Goal: Check status: Check status

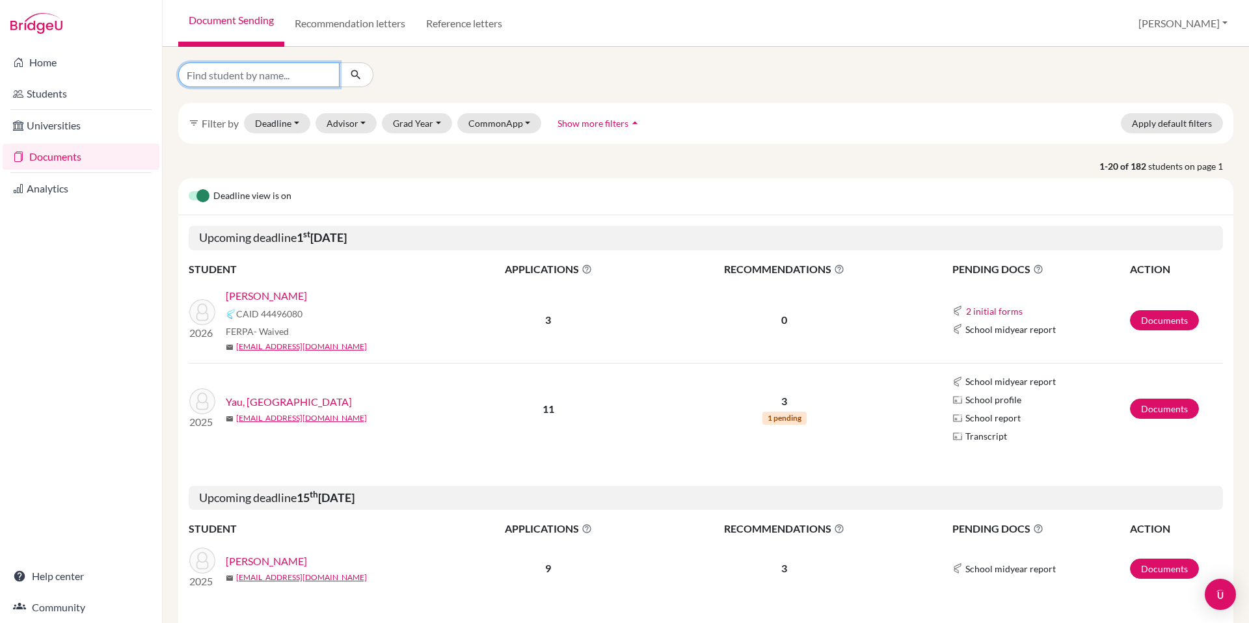
click at [300, 74] on input "Find student by name..." at bounding box center [258, 74] width 161 height 25
type input "[PERSON_NAME]"
click button "submit" at bounding box center [356, 74] width 34 height 25
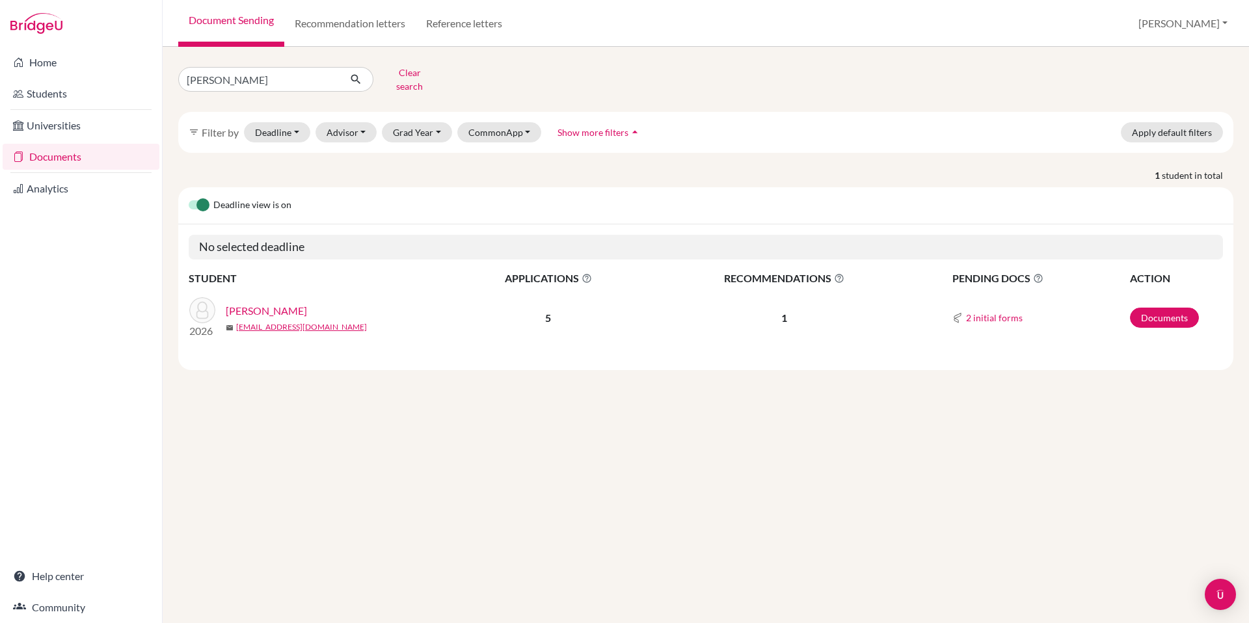
click at [274, 303] on link "[PERSON_NAME]" at bounding box center [266, 311] width 81 height 16
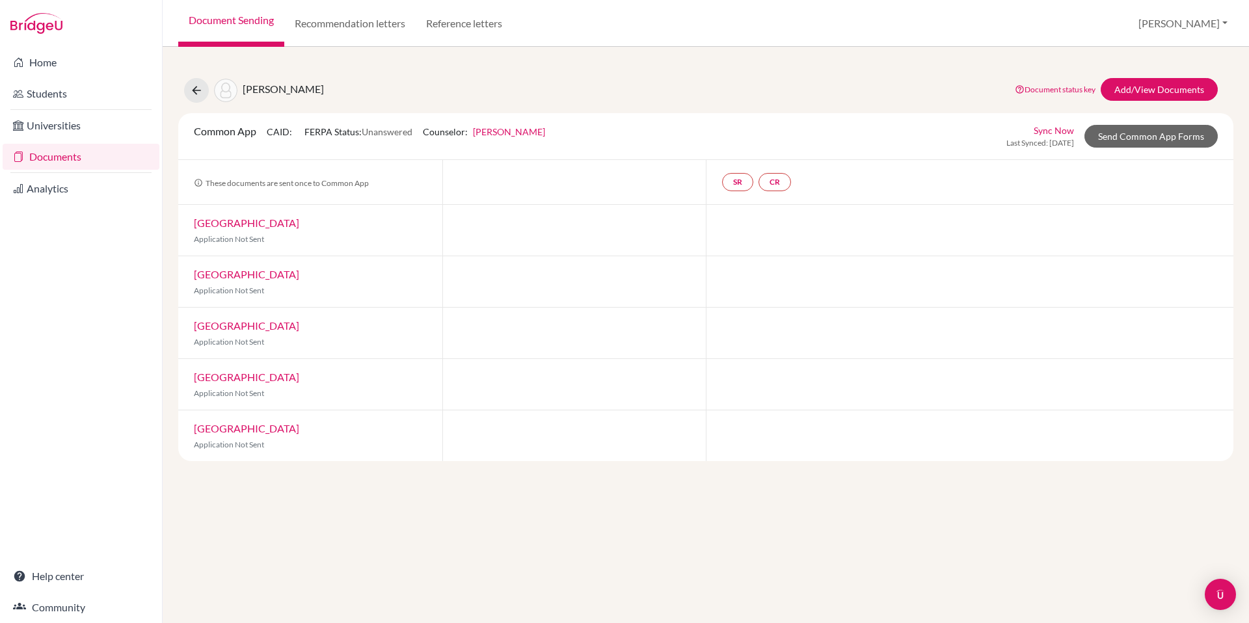
click at [1058, 126] on link "Sync Now" at bounding box center [1054, 131] width 40 height 14
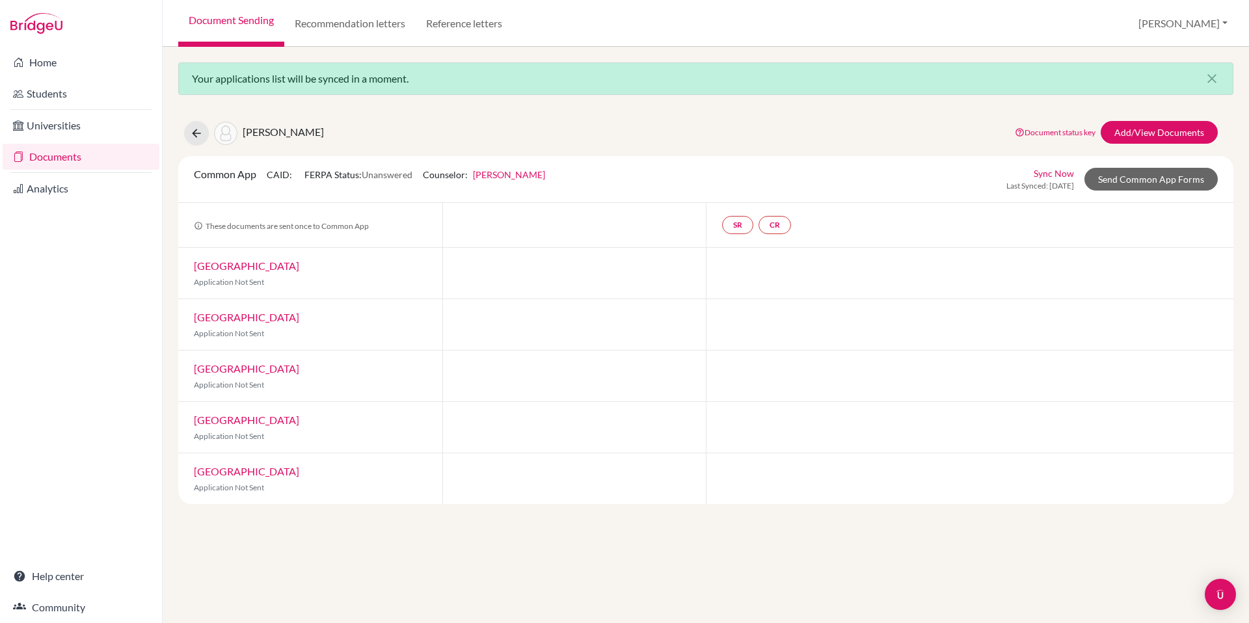
click at [254, 269] on link "Palm Beach Atlantic University" at bounding box center [246, 266] width 105 height 12
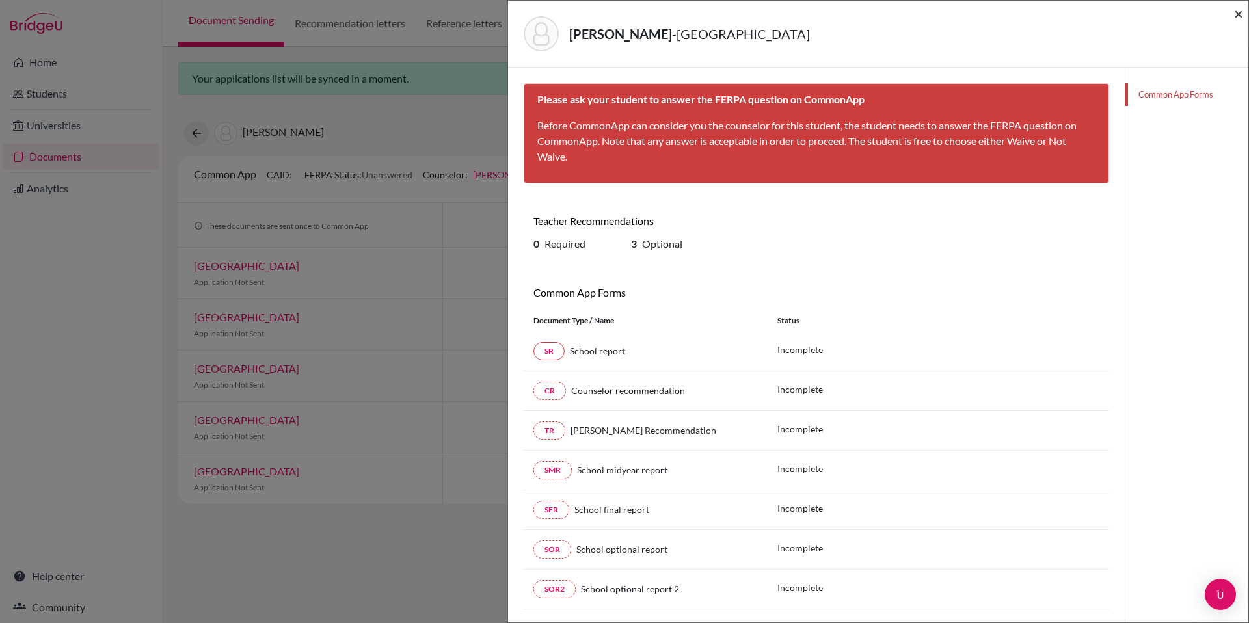
click at [1237, 18] on span "×" at bounding box center [1238, 13] width 9 height 19
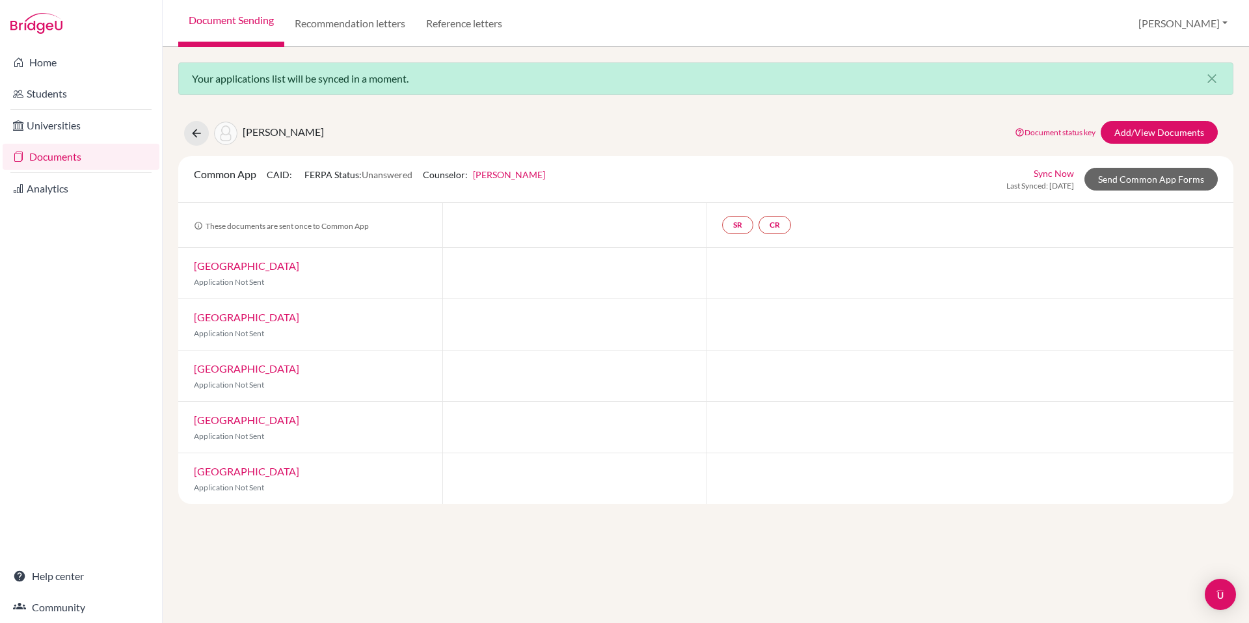
drag, startPoint x: 309, startPoint y: 175, endPoint x: 408, endPoint y: 176, distance: 99.5
click at [408, 176] on span "FERPA Status: Unanswered" at bounding box center [358, 174] width 108 height 11
click at [202, 140] on button at bounding box center [196, 133] width 25 height 25
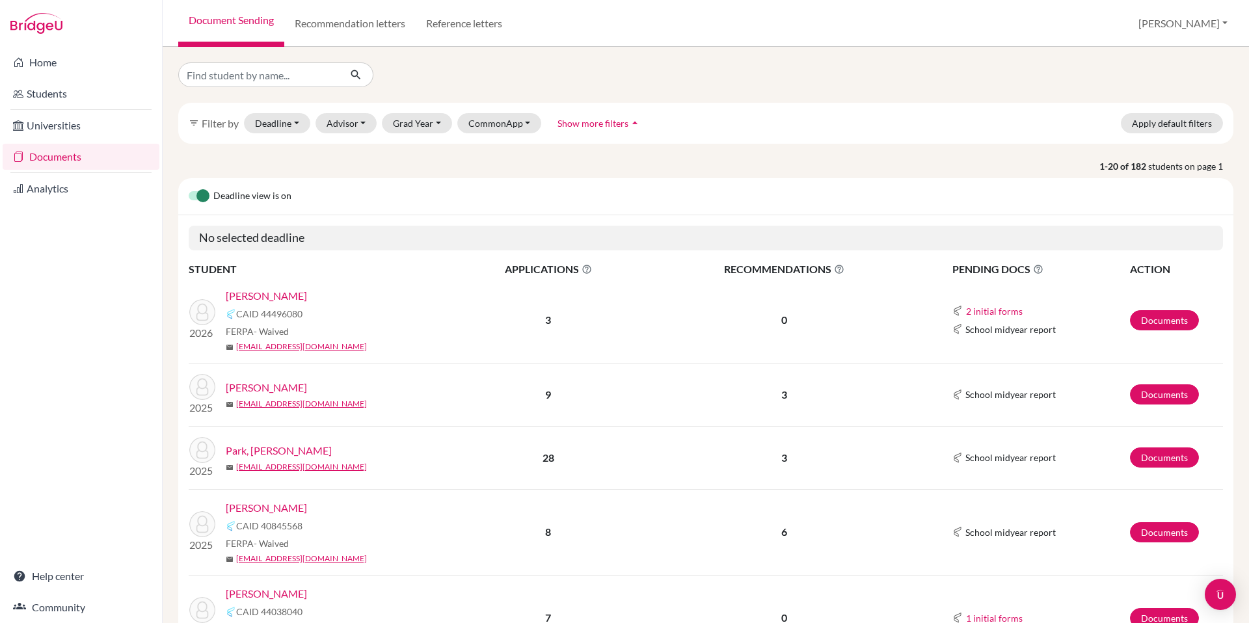
scroll to position [150, 0]
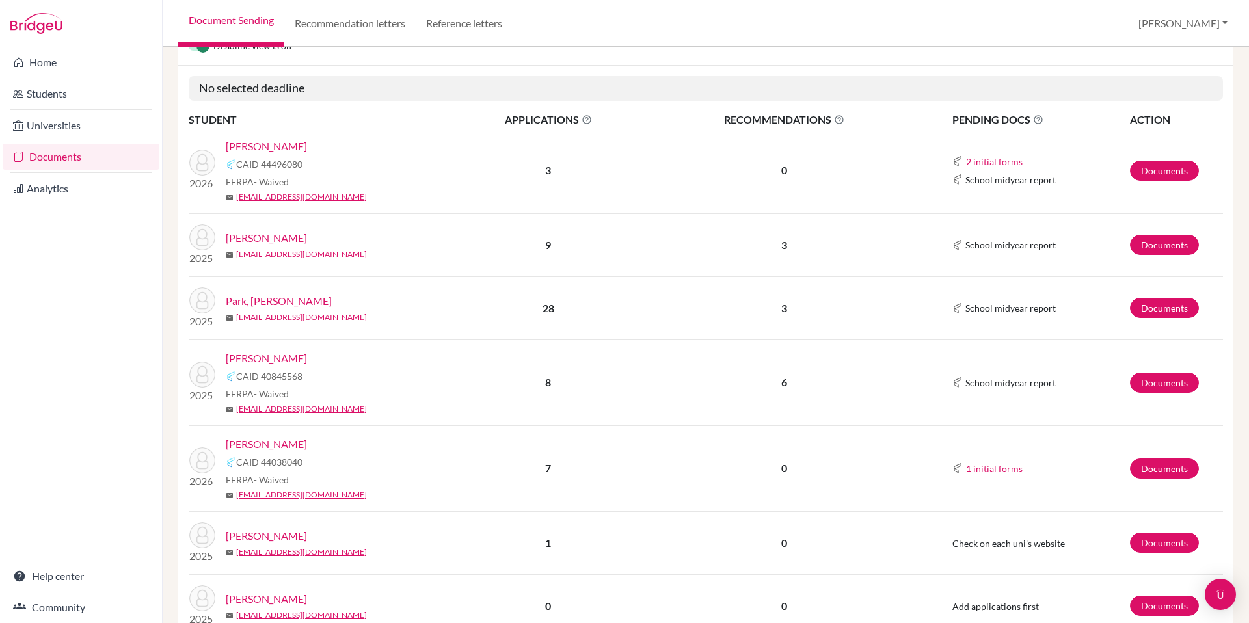
click at [272, 463] on span "CAID 44038040" at bounding box center [269, 462] width 66 height 14
click at [272, 462] on span "CAID 44038040" at bounding box center [269, 462] width 66 height 14
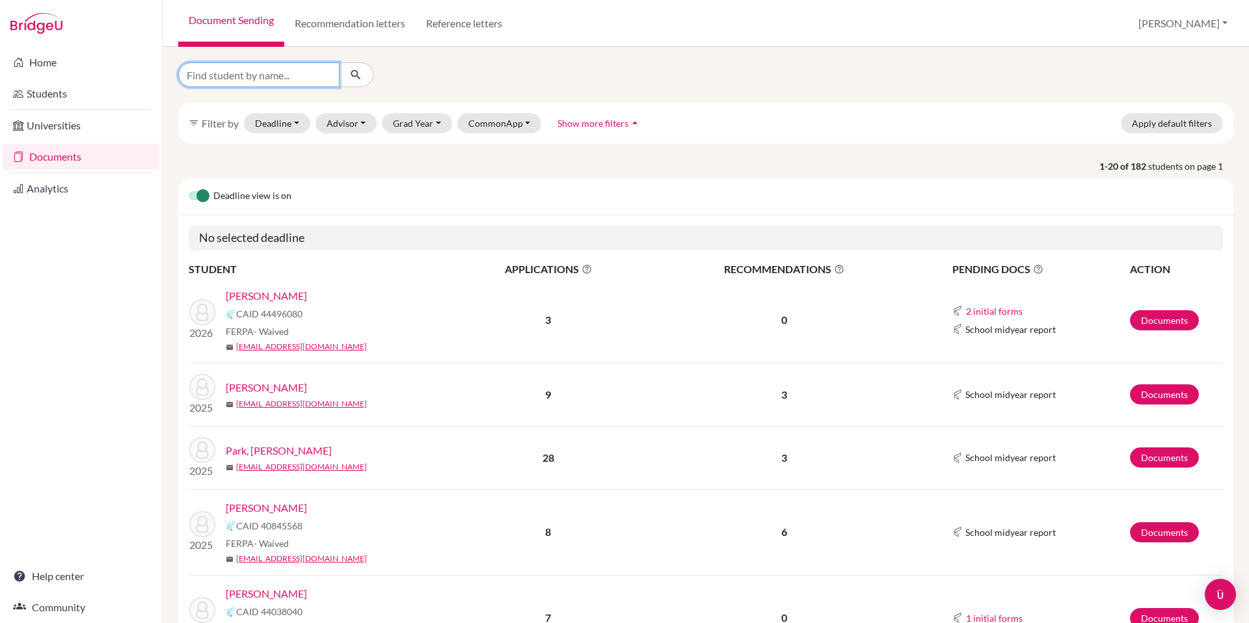
click at [276, 73] on input "Find student by name..." at bounding box center [258, 74] width 161 height 25
click at [296, 75] on input "Find student by name..." at bounding box center [258, 74] width 161 height 25
type input "[PERSON_NAME]"
click button "submit" at bounding box center [356, 74] width 34 height 25
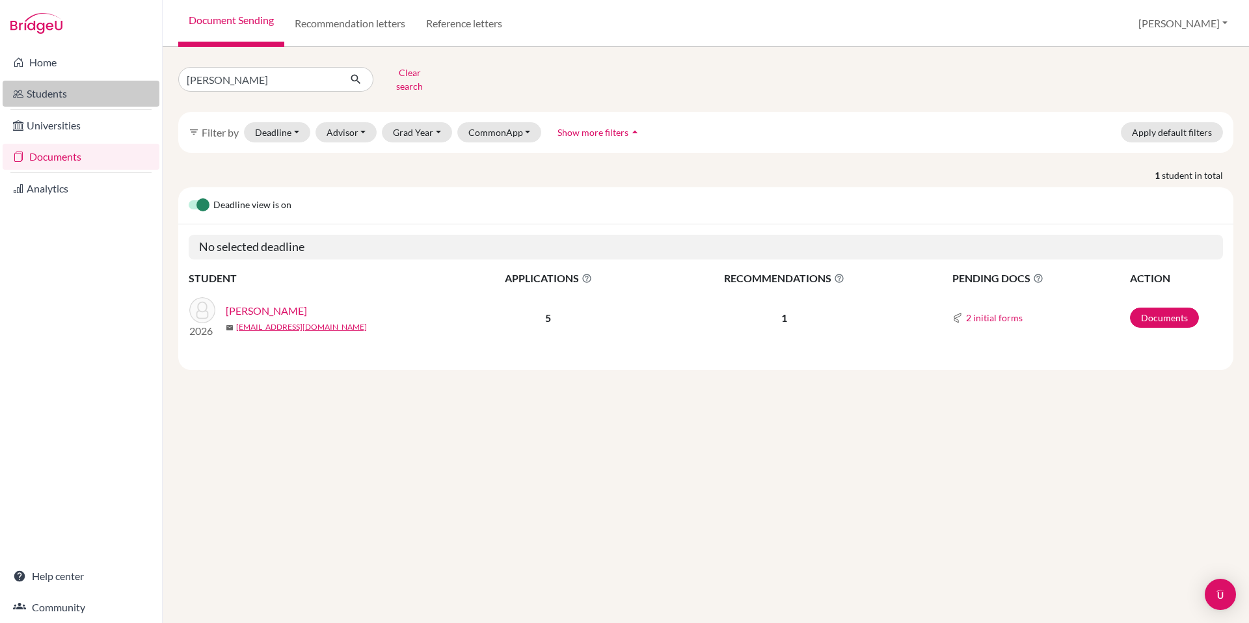
click at [51, 92] on link "Students" at bounding box center [81, 94] width 157 height 26
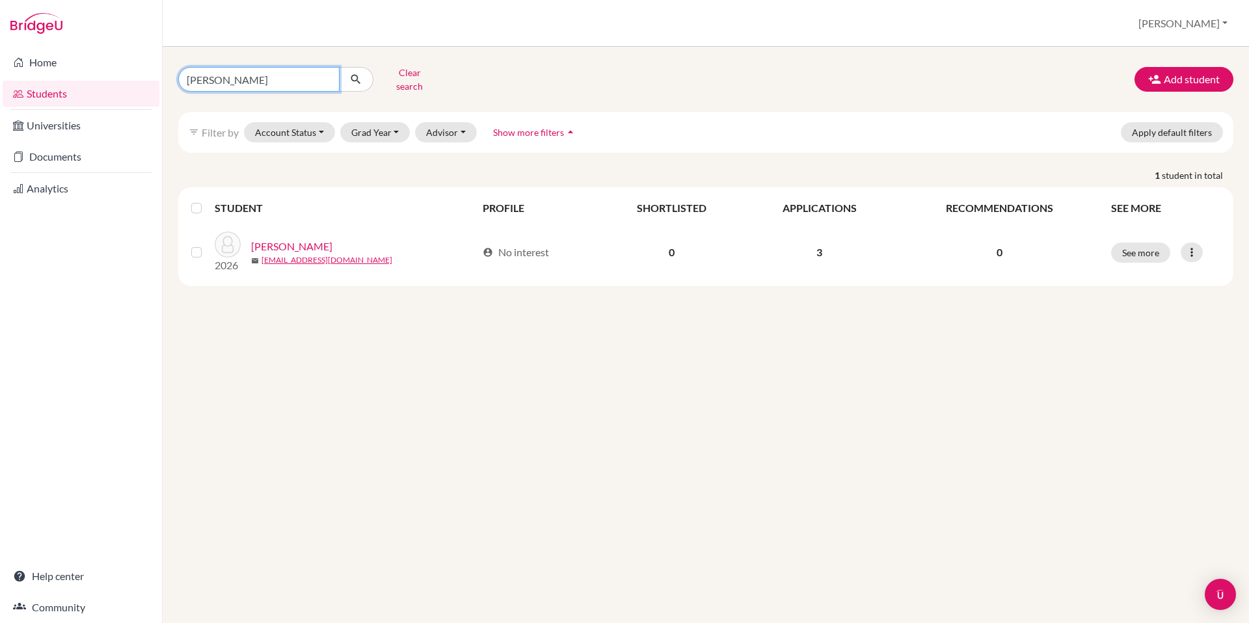
click at [214, 77] on input "[PERSON_NAME]" at bounding box center [258, 79] width 161 height 25
click at [214, 77] on input "weaver" at bounding box center [258, 79] width 161 height 25
type input "[PERSON_NAME]"
click button "submit" at bounding box center [356, 79] width 34 height 25
click at [60, 155] on link "Documents" at bounding box center [81, 157] width 157 height 26
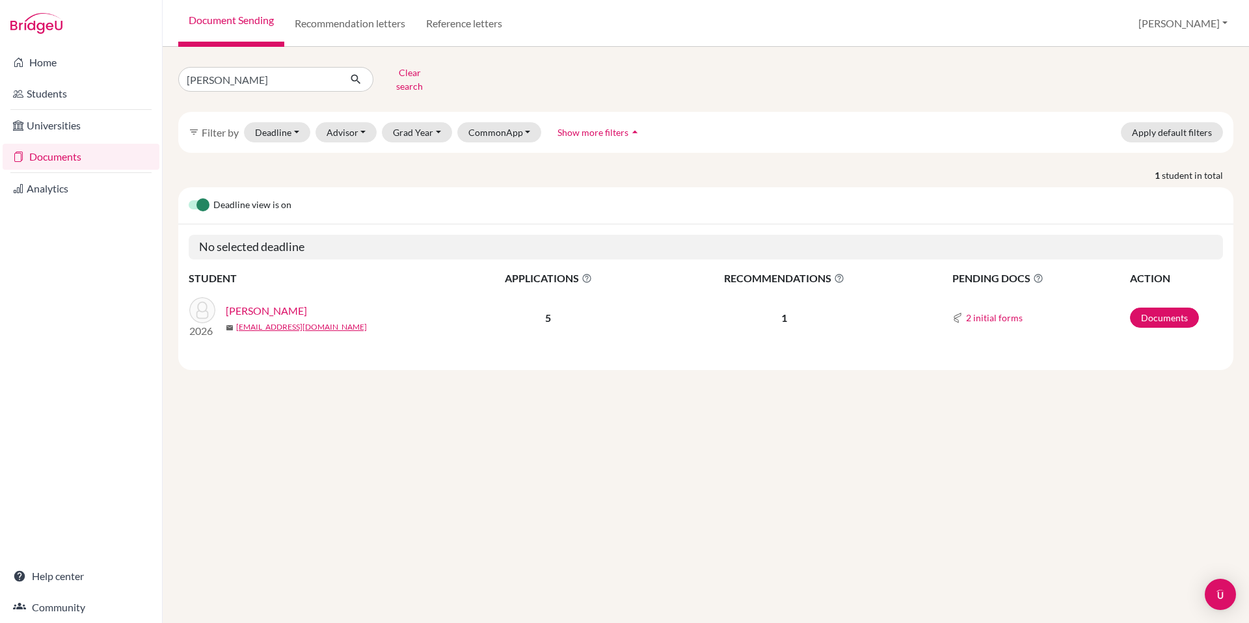
click at [299, 303] on link "[PERSON_NAME]" at bounding box center [266, 311] width 81 height 16
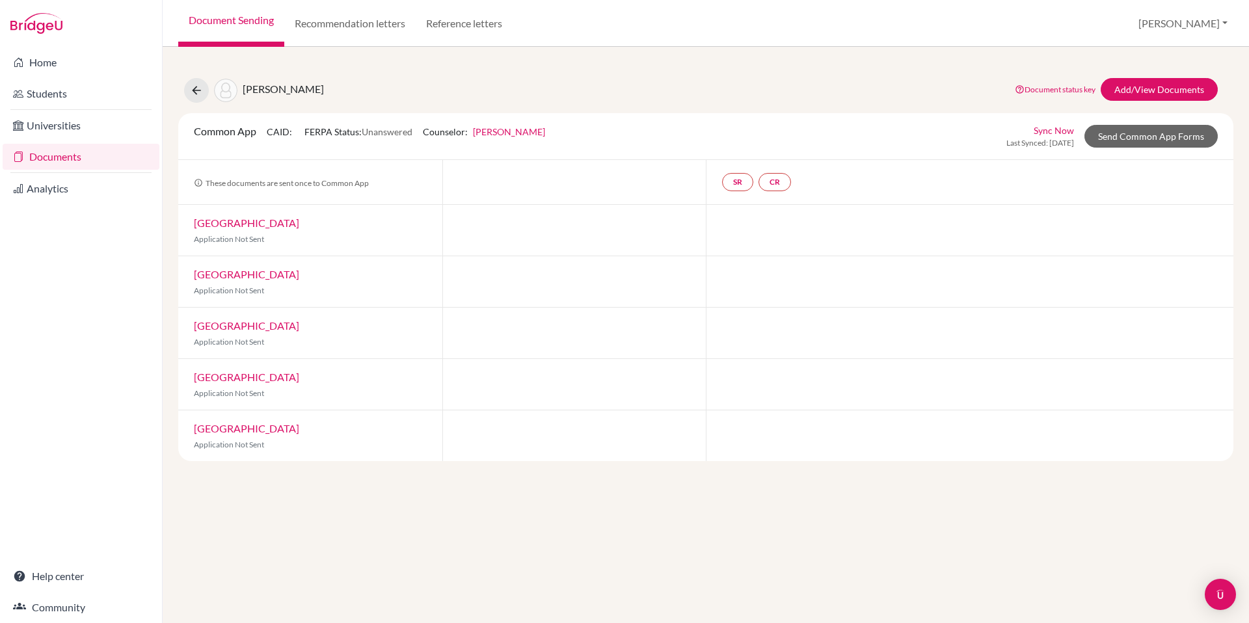
click at [234, 223] on link "[GEOGRAPHIC_DATA]" at bounding box center [246, 223] width 105 height 12
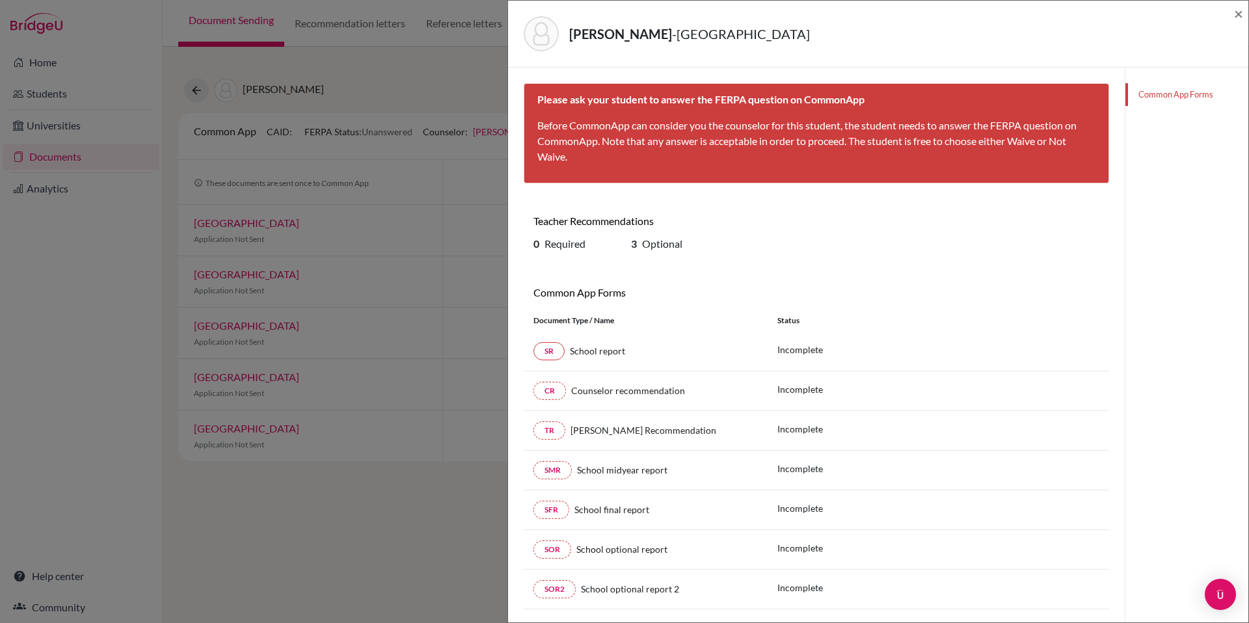
click at [325, 251] on div "Fairweather, Micah - Palm Beach Atlantic University × Please ask your student t…" at bounding box center [624, 311] width 1249 height 623
click at [241, 275] on div "Fairweather, Micah - Palm Beach Atlantic University × Please ask your student t…" at bounding box center [624, 311] width 1249 height 623
click at [1238, 12] on span "×" at bounding box center [1238, 13] width 9 height 19
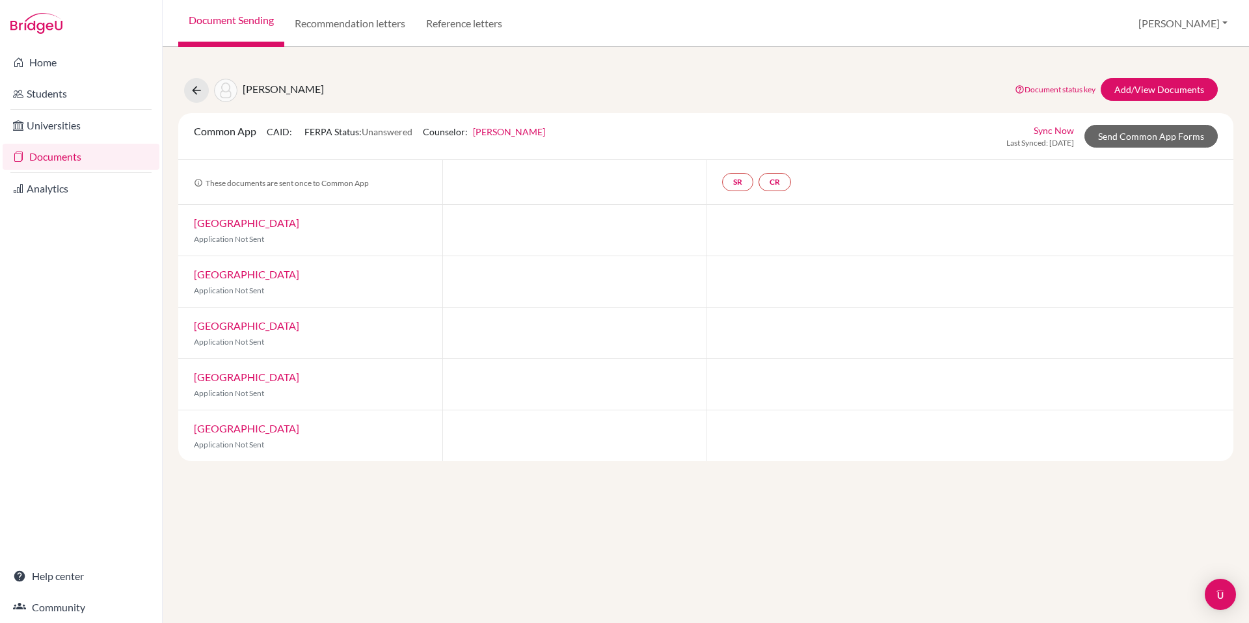
click at [233, 278] on link "Liberty University" at bounding box center [246, 274] width 105 height 12
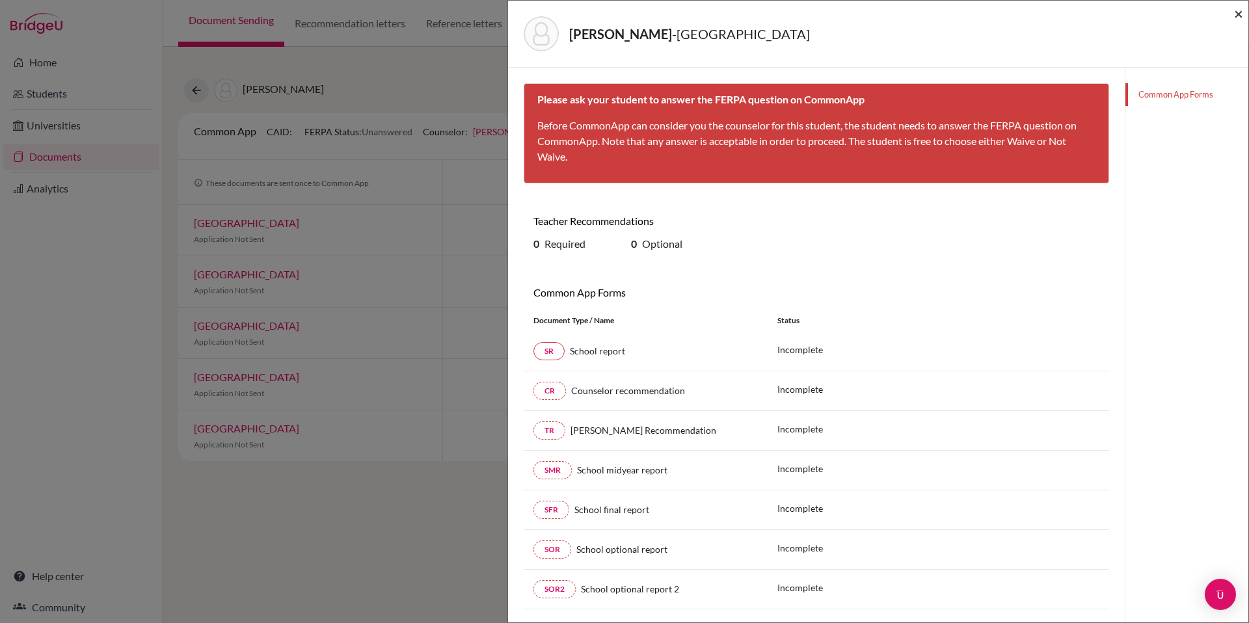
click at [1236, 14] on span "×" at bounding box center [1238, 13] width 9 height 19
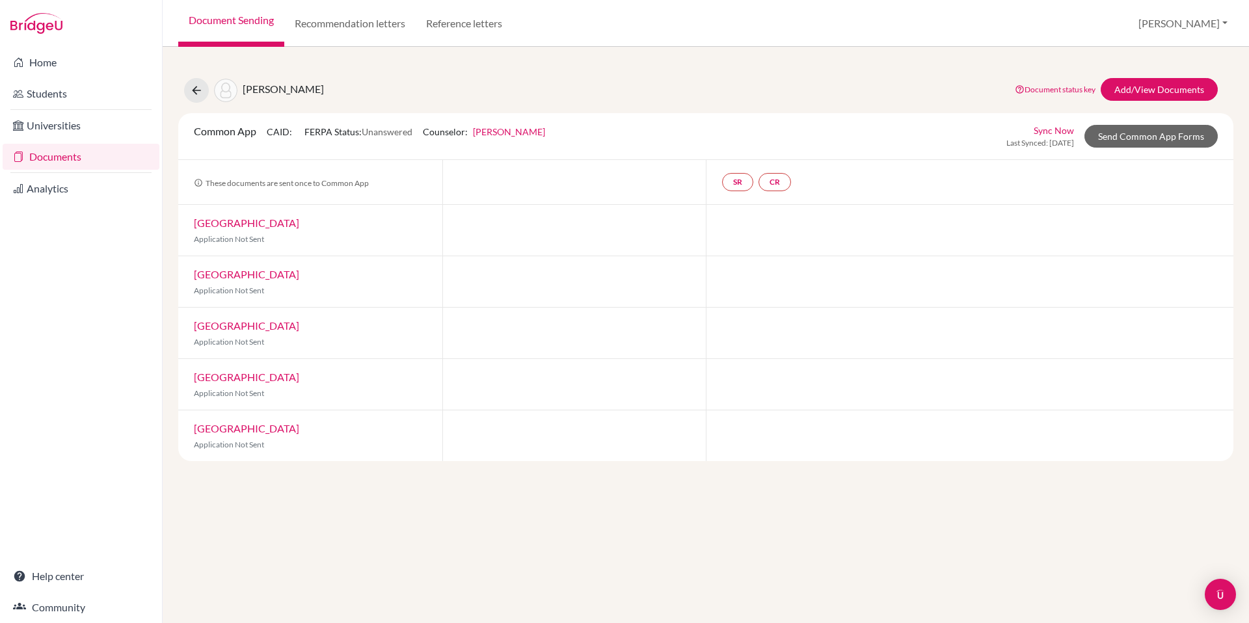
click at [231, 326] on link "Cedarville University" at bounding box center [246, 325] width 105 height 12
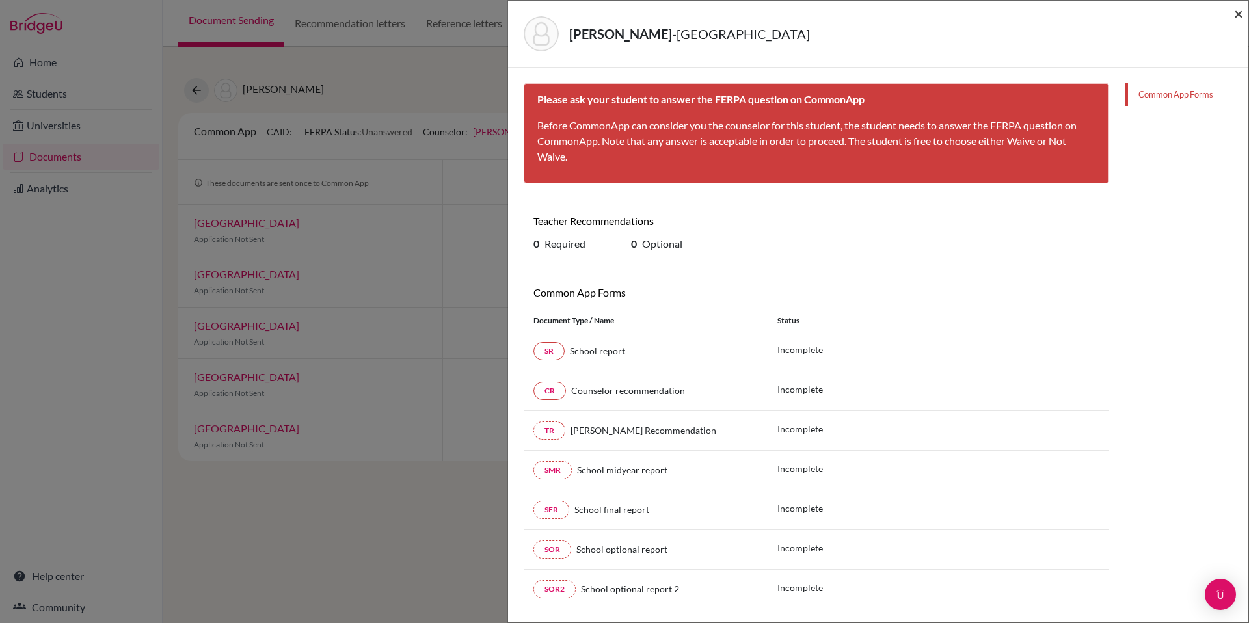
click at [1238, 16] on span "×" at bounding box center [1238, 13] width 9 height 19
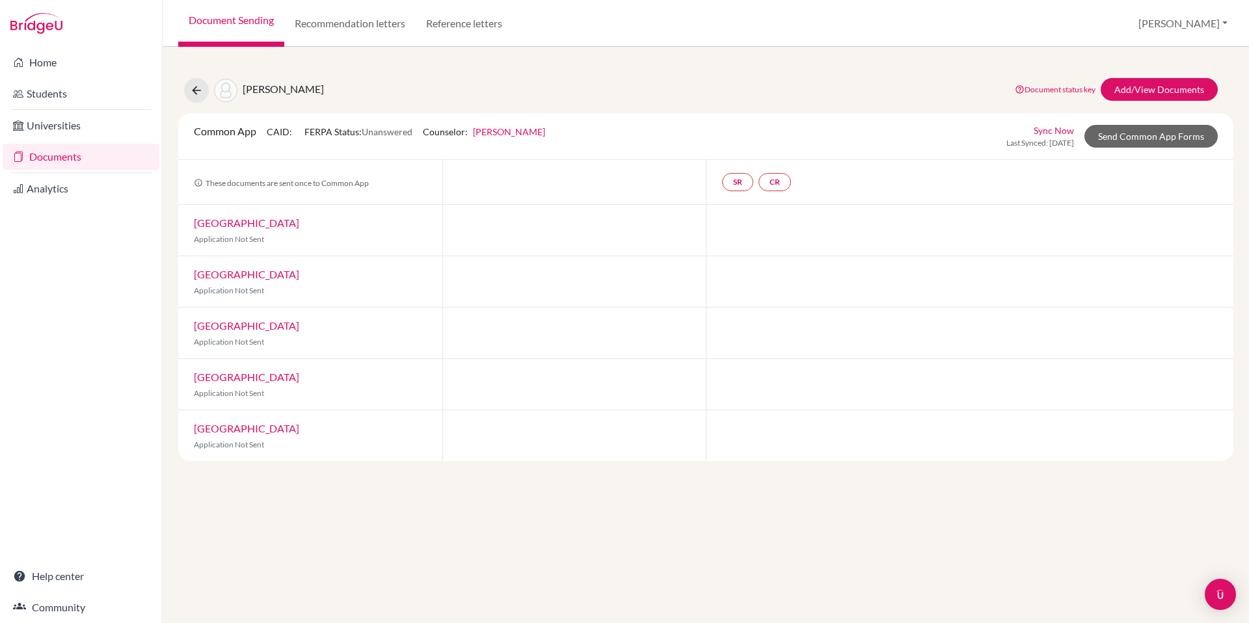
click at [248, 376] on link "Belmont University" at bounding box center [246, 377] width 105 height 12
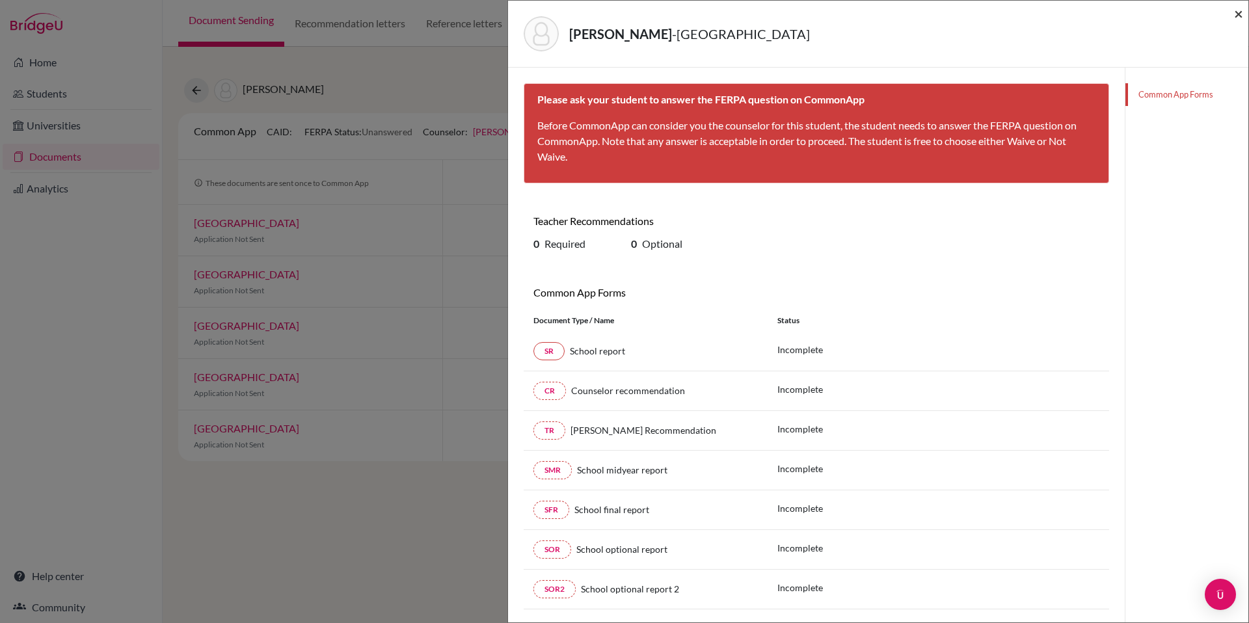
click at [1235, 10] on span "×" at bounding box center [1238, 13] width 9 height 19
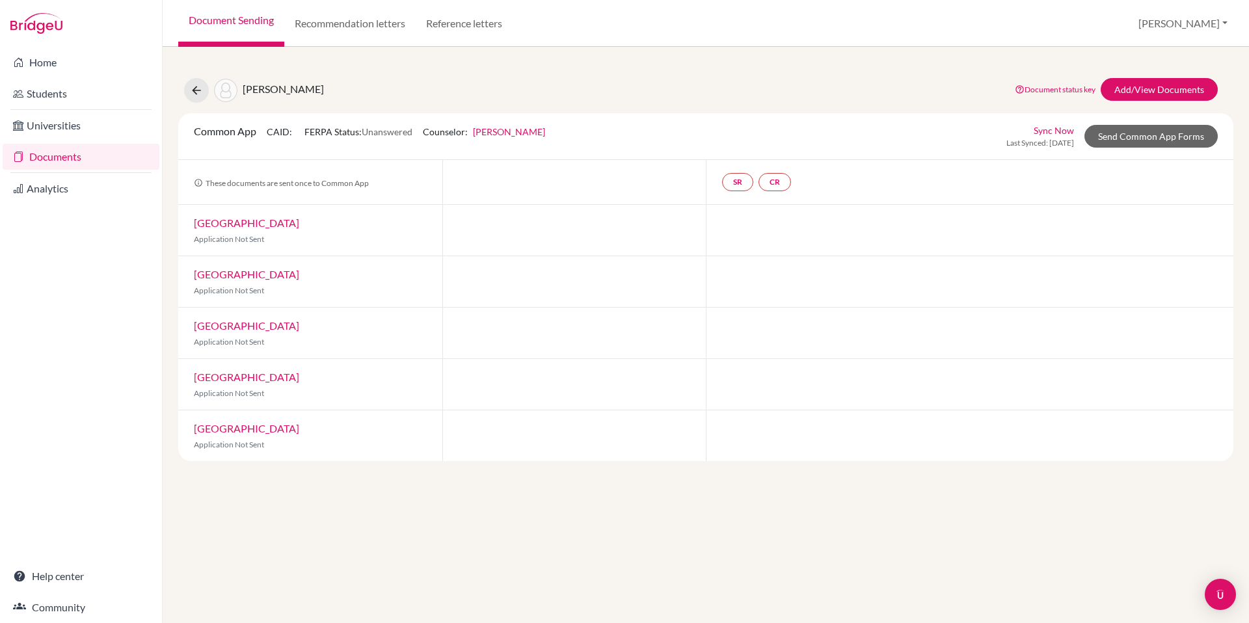
click at [245, 378] on link "Belmont University" at bounding box center [246, 377] width 105 height 12
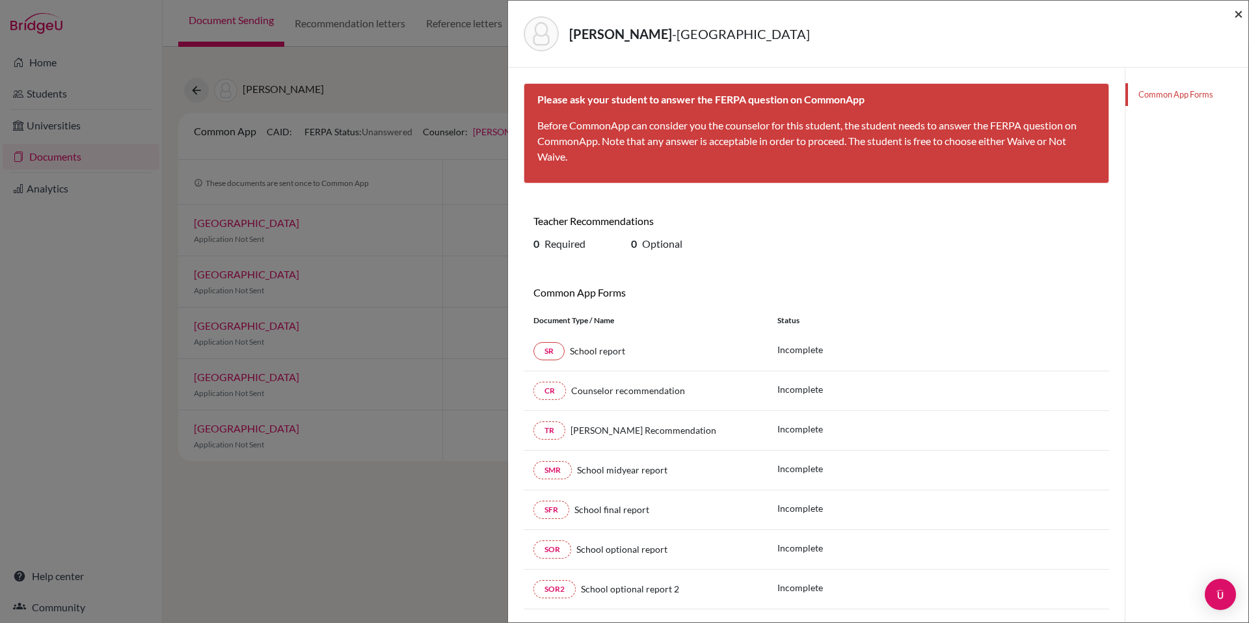
click at [1238, 16] on span "×" at bounding box center [1238, 13] width 9 height 19
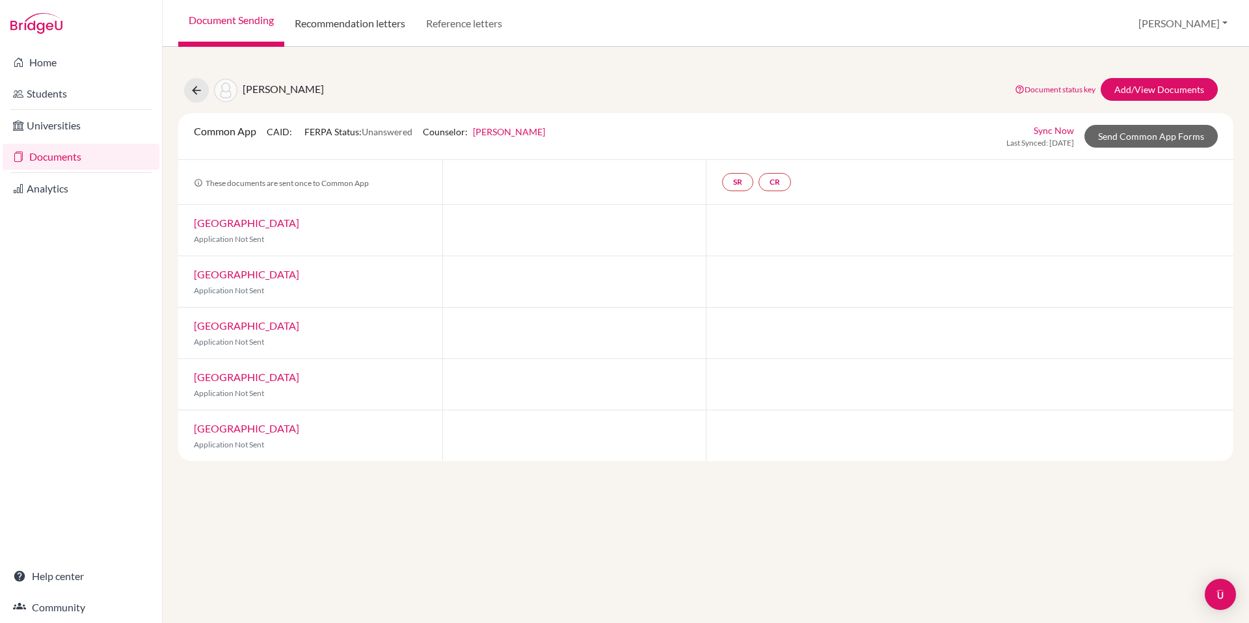
click at [385, 31] on link "Recommendation letters" at bounding box center [349, 23] width 131 height 47
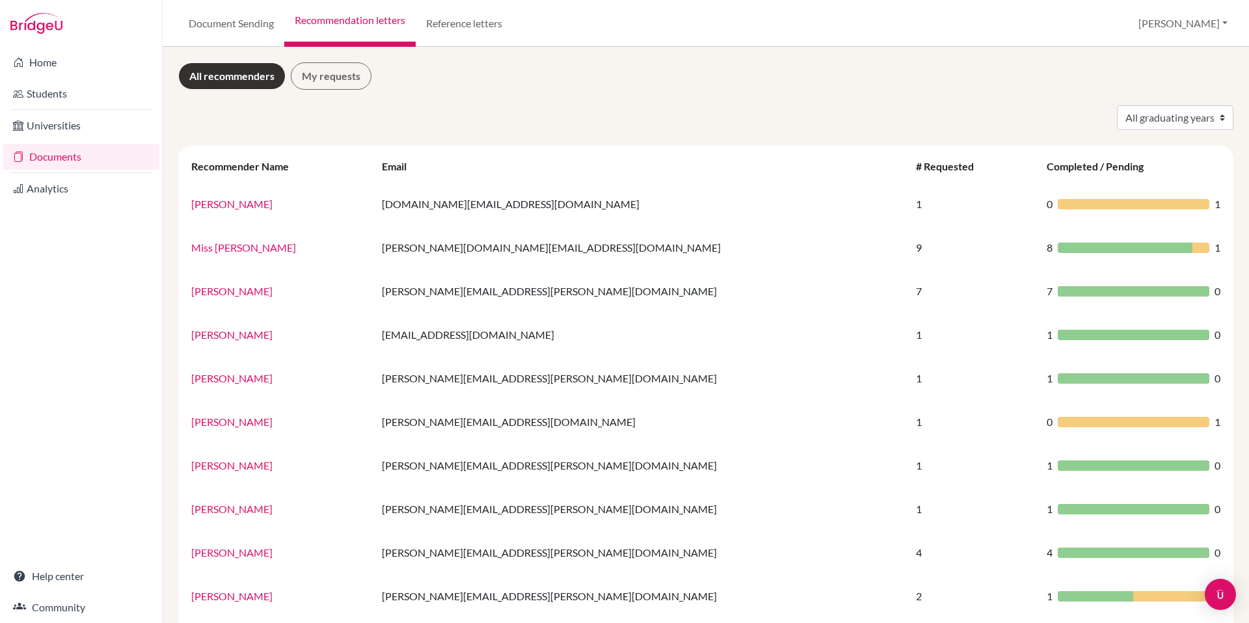
click at [60, 154] on link "Documents" at bounding box center [81, 157] width 157 height 26
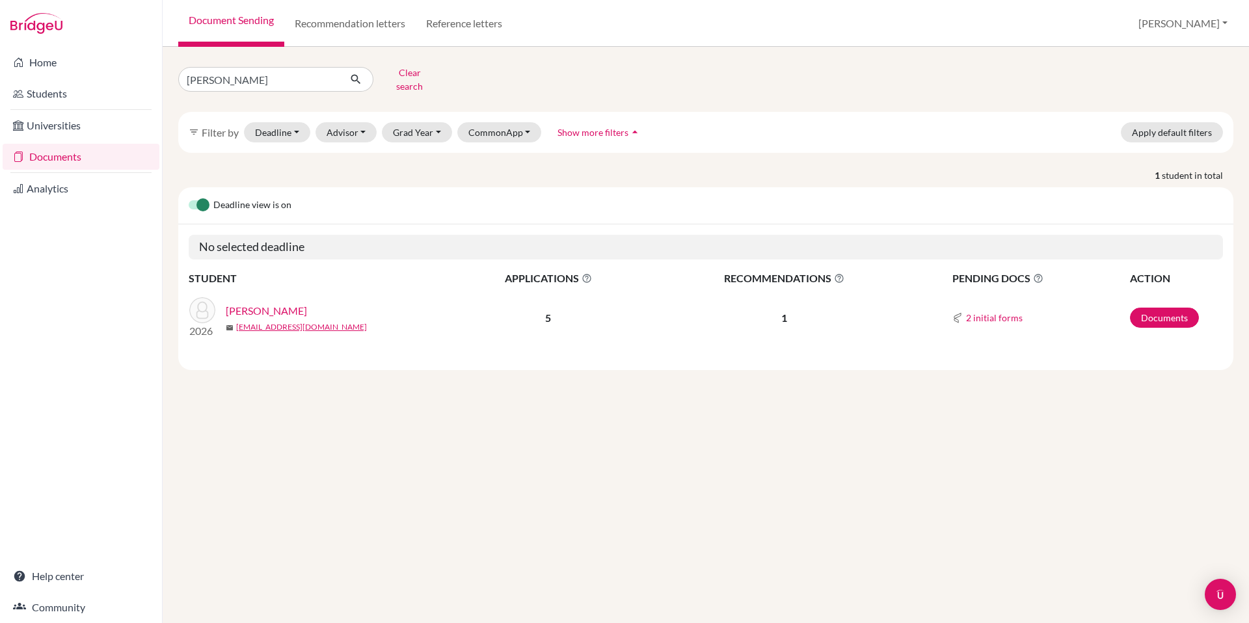
click at [304, 303] on link "[PERSON_NAME]" at bounding box center [266, 311] width 81 height 16
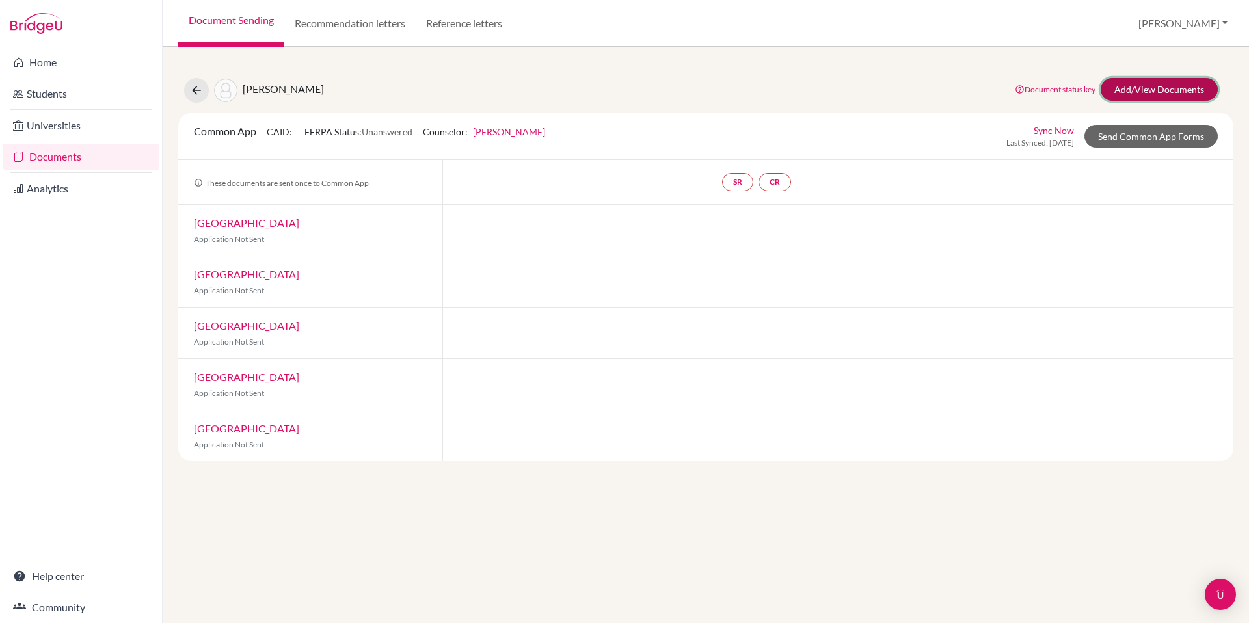
click at [1175, 99] on link "Add/View Documents" at bounding box center [1159, 89] width 117 height 23
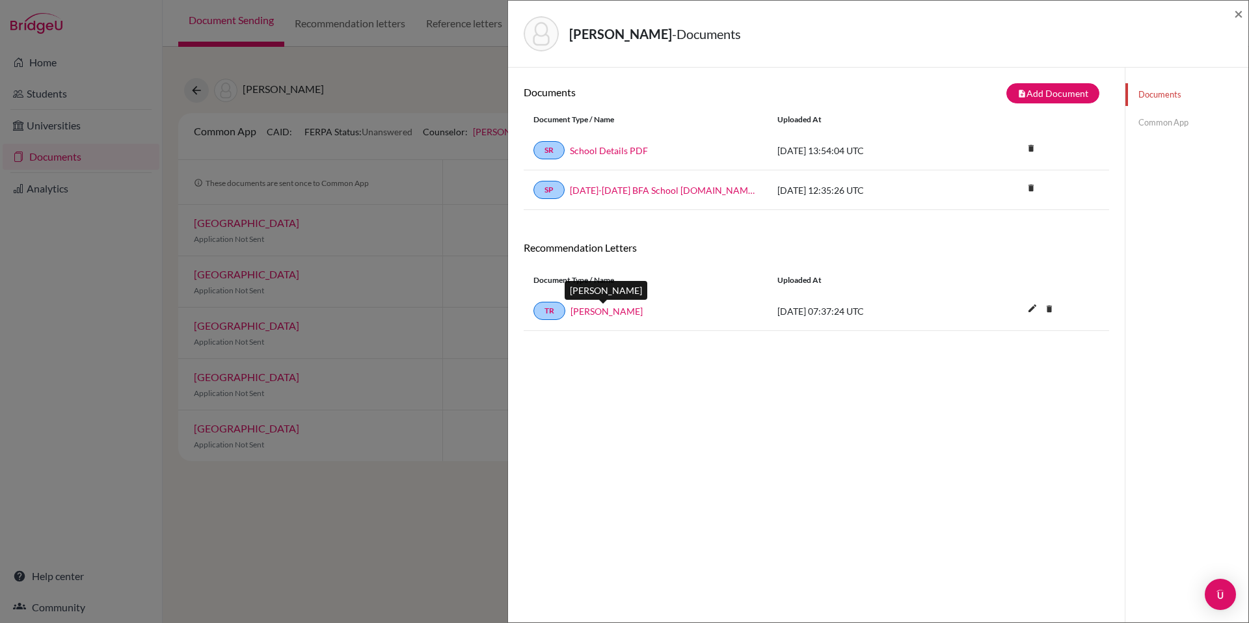
click at [602, 316] on link "Cathlyn Zwemke" at bounding box center [606, 311] width 72 height 14
click at [1144, 120] on link "Common App" at bounding box center [1186, 122] width 123 height 23
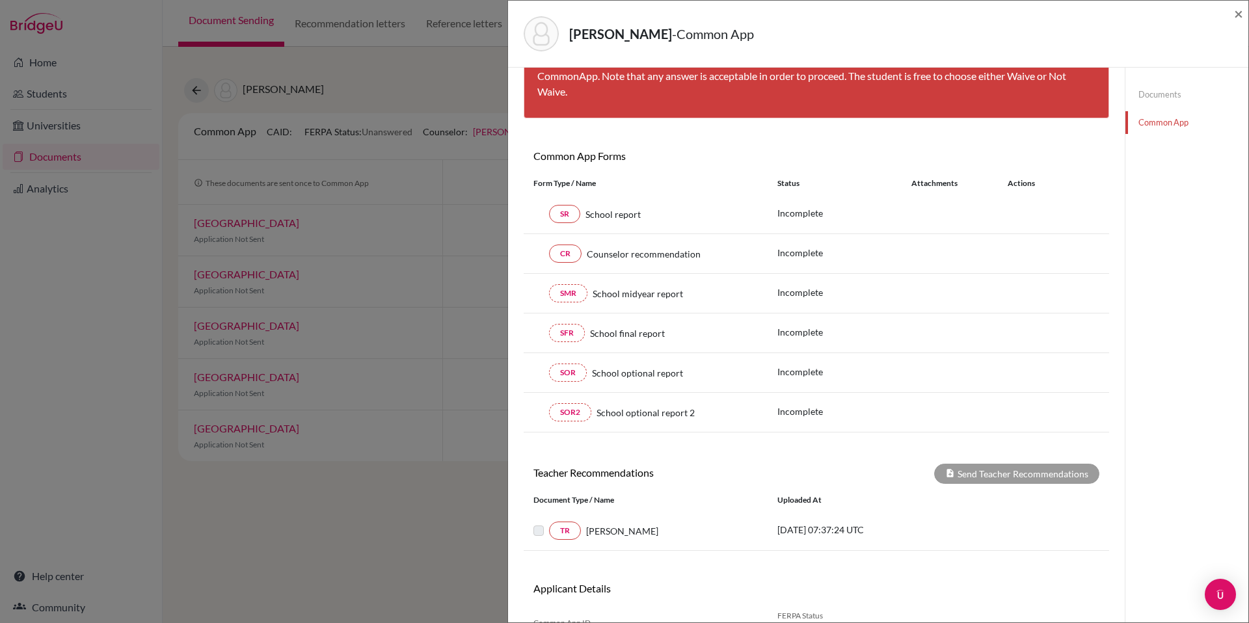
scroll to position [90, 0]
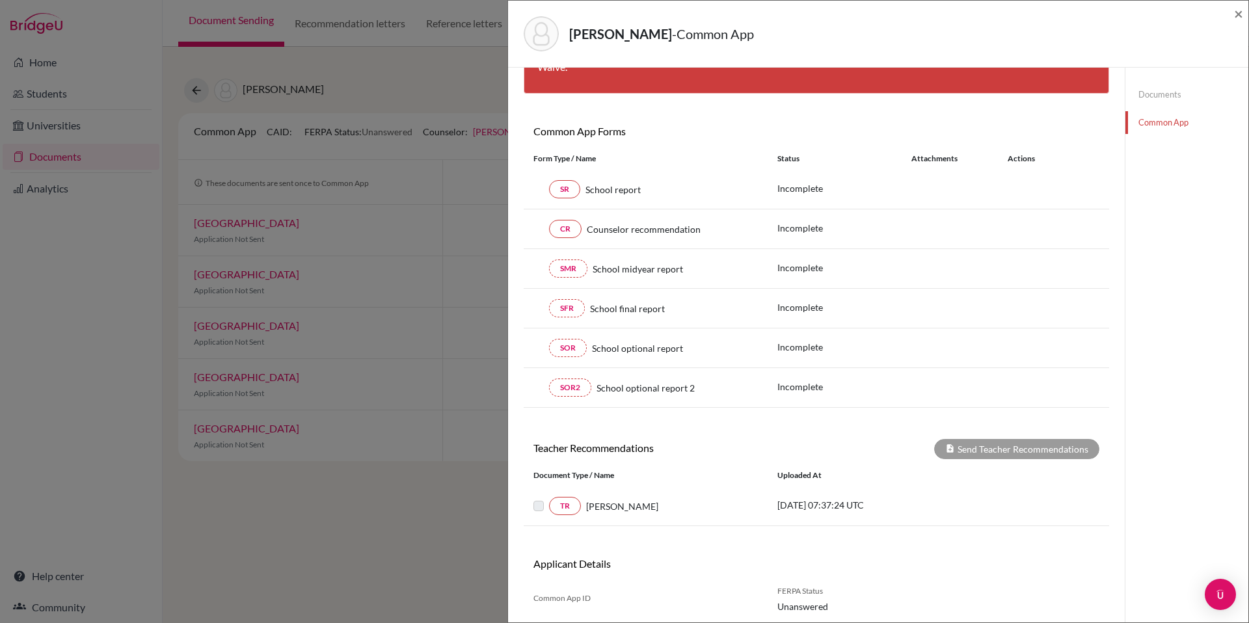
click at [549, 498] on label at bounding box center [549, 498] width 0 height 0
click at [1238, 12] on span "×" at bounding box center [1238, 13] width 9 height 19
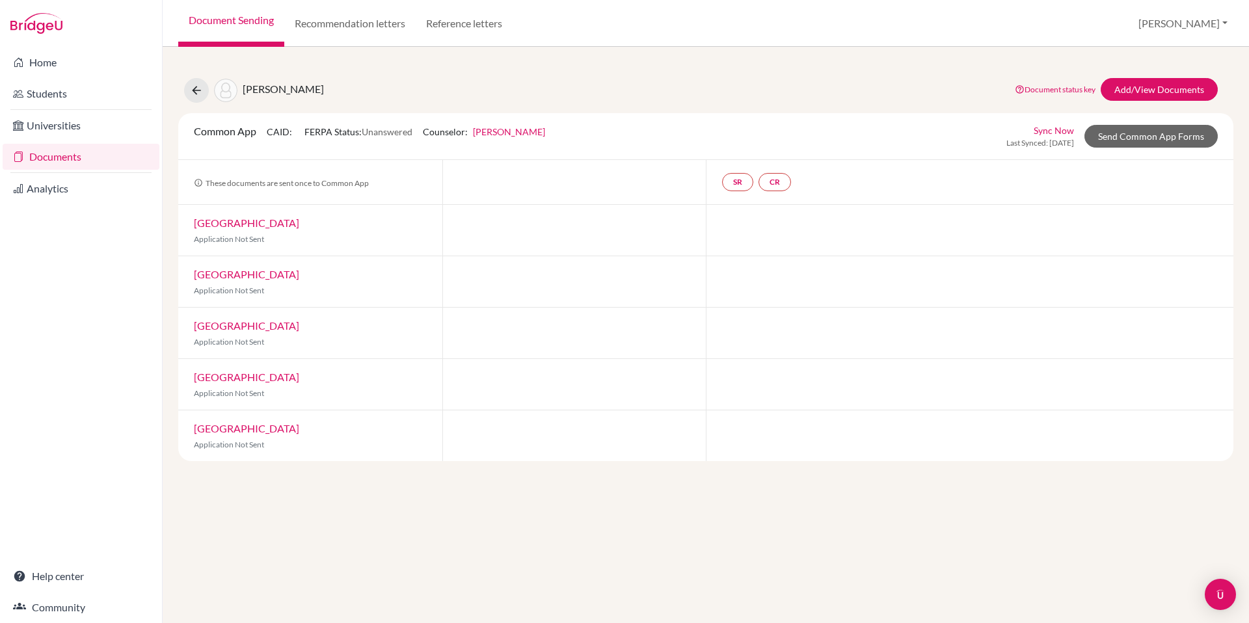
drag, startPoint x: 306, startPoint y: 131, endPoint x: 418, endPoint y: 128, distance: 111.9
click at [418, 128] on div "Common App CAID: FERPA Status: Unanswered Counselor: John Witty First Name John…" at bounding box center [369, 136] width 371 height 25
click at [360, 157] on div "Common App CAID: FERPA Status: Unanswered Counselor: John Witty First Name John…" at bounding box center [705, 136] width 1055 height 47
click at [255, 220] on link "Palm Beach Atlantic University" at bounding box center [246, 223] width 105 height 12
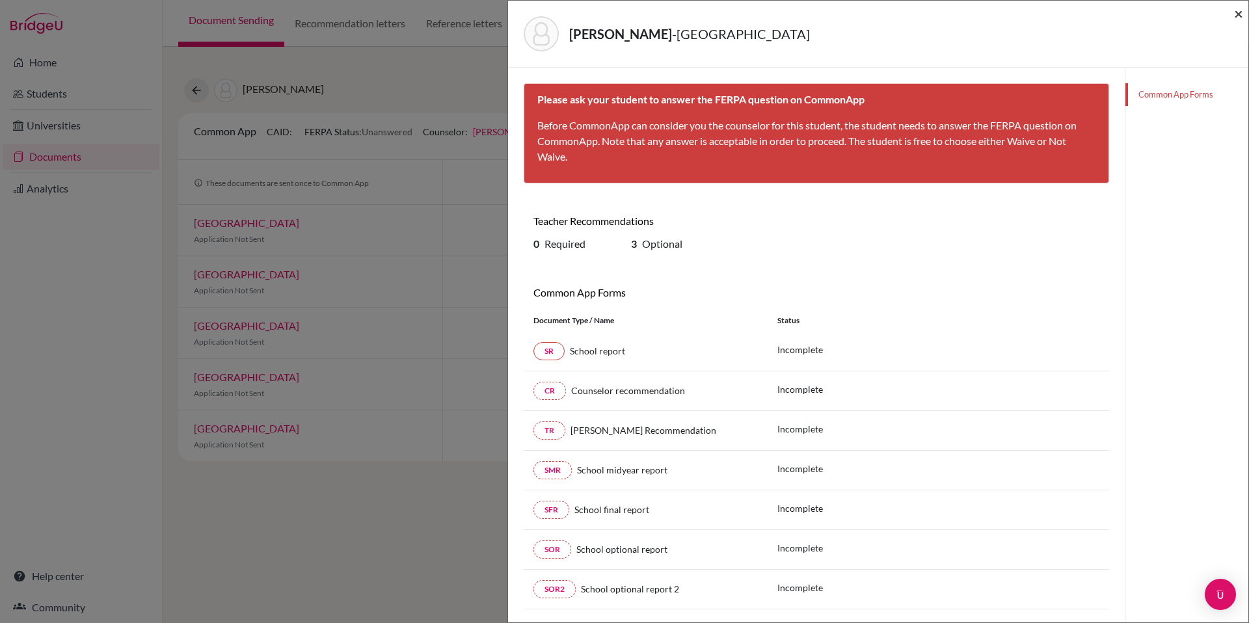
click at [1240, 16] on span "×" at bounding box center [1238, 13] width 9 height 19
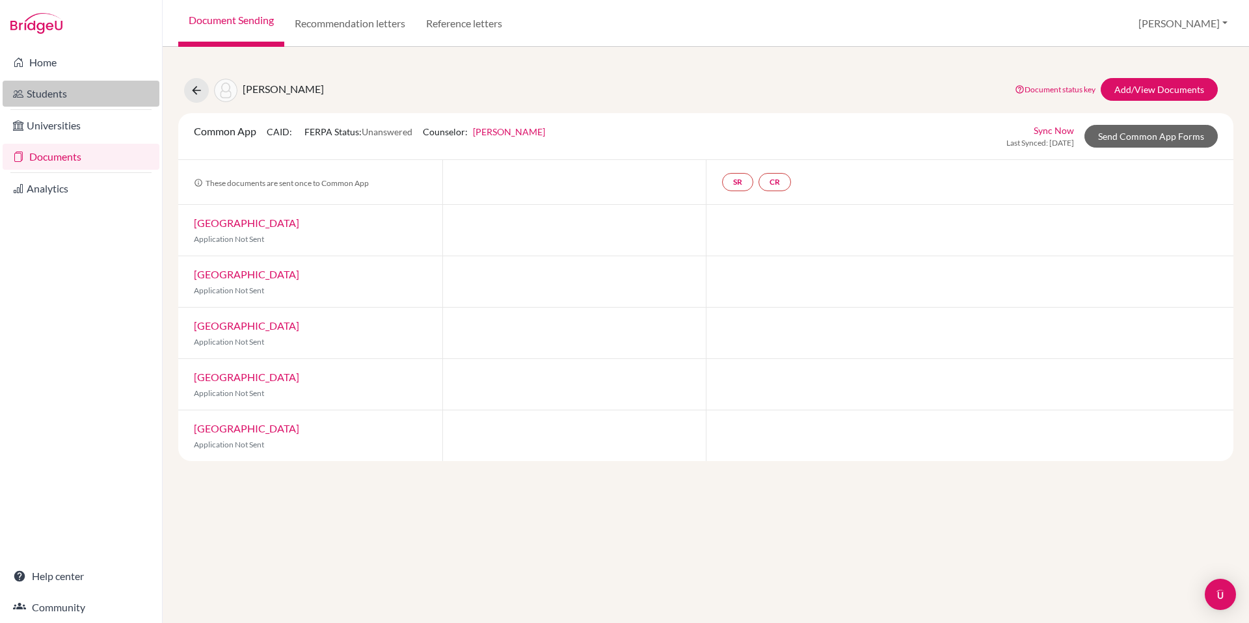
click at [55, 94] on link "Students" at bounding box center [81, 94] width 157 height 26
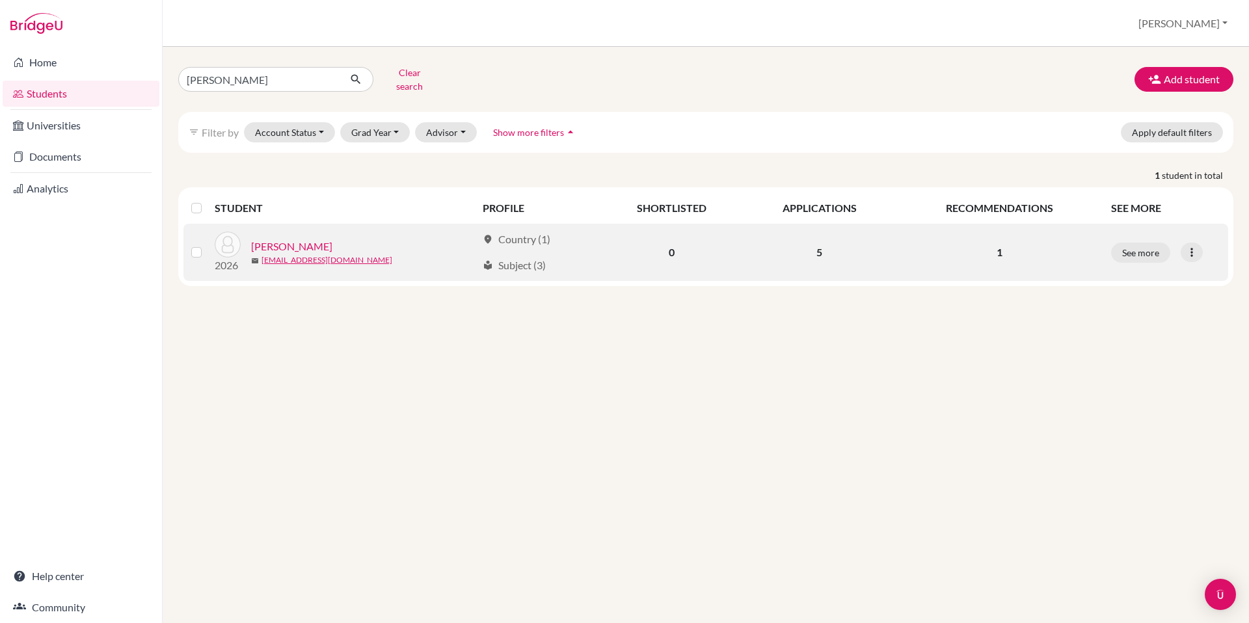
click at [326, 239] on link "[PERSON_NAME]" at bounding box center [291, 247] width 81 height 16
